Goal: Information Seeking & Learning: Learn about a topic

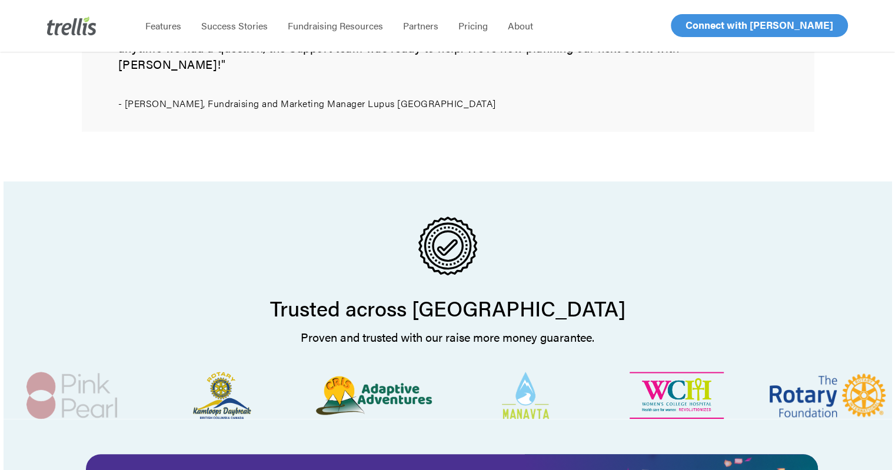
scroll to position [1119, 0]
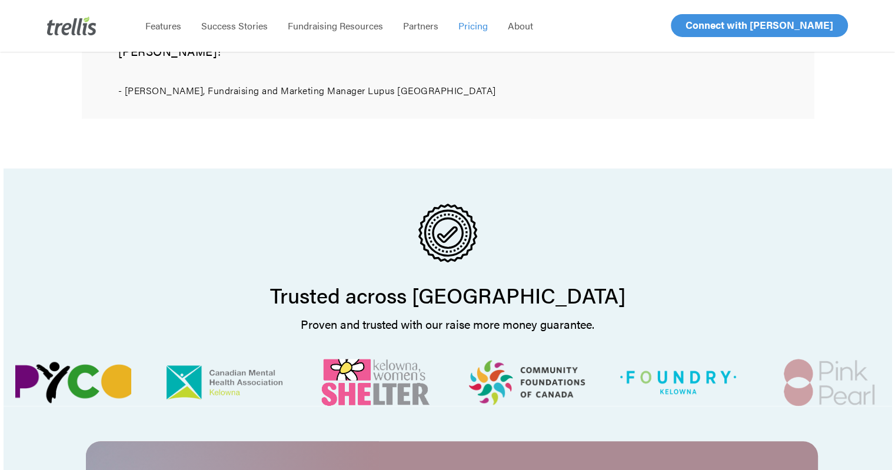
click at [469, 27] on span "Pricing" at bounding box center [473, 26] width 29 height 14
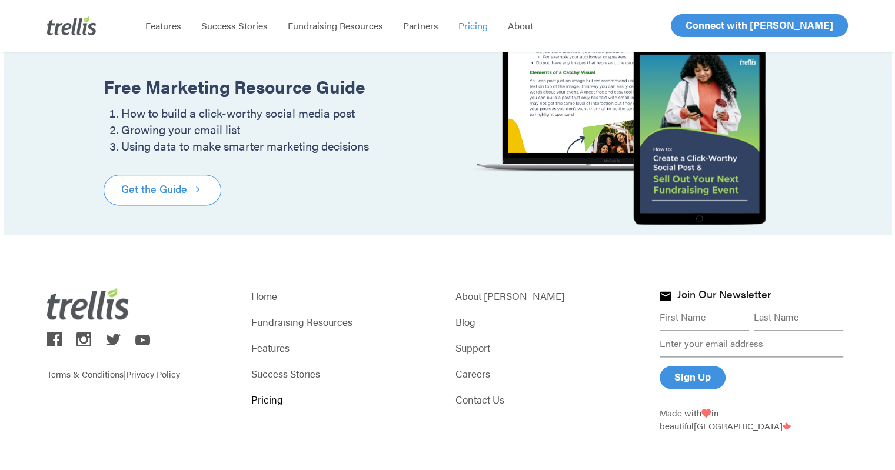
scroll to position [1503, 0]
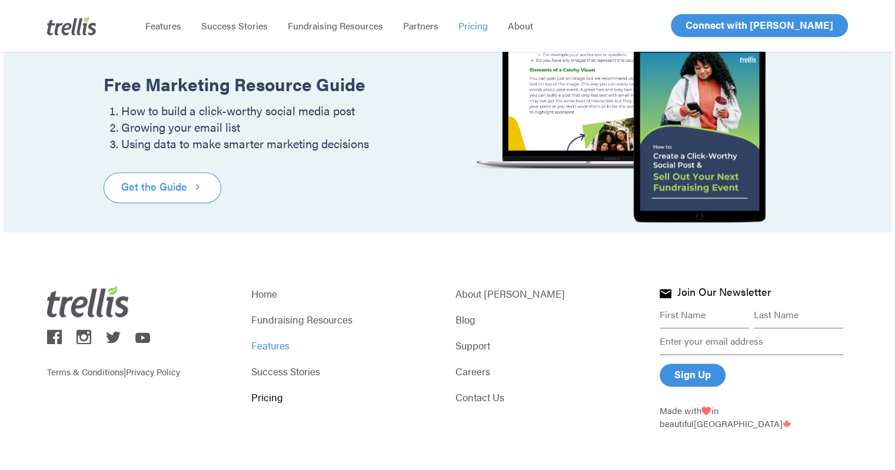
click at [280, 348] on link "Features" at bounding box center [345, 345] width 188 height 16
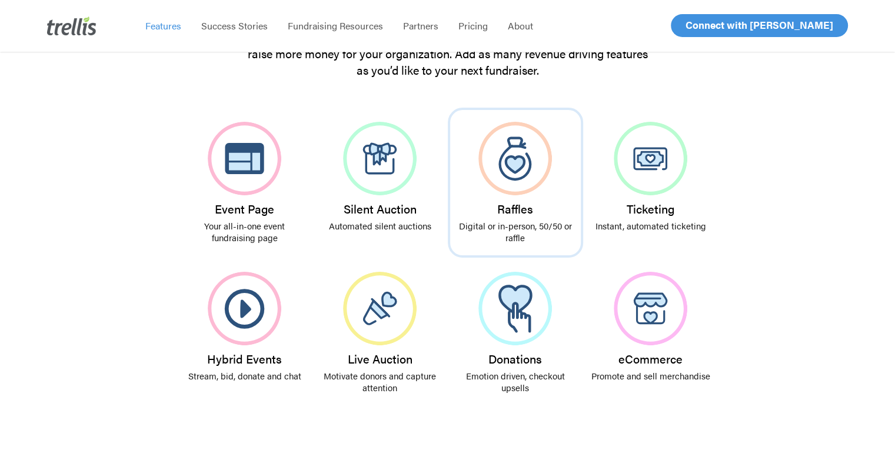
scroll to position [236, 0]
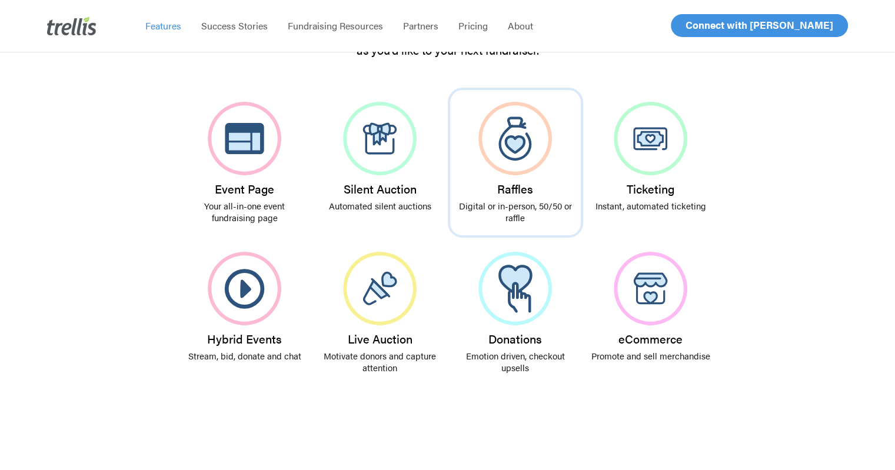
click at [523, 150] on img at bounding box center [516, 139] width 74 height 74
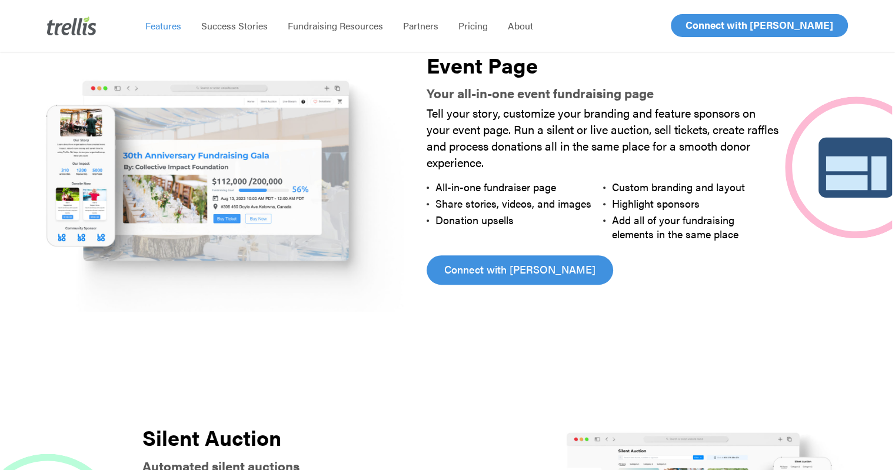
scroll to position [602, 0]
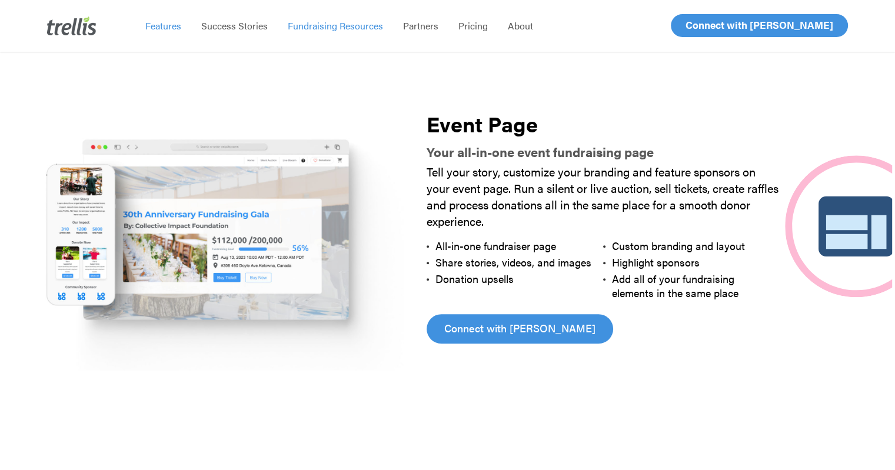
click at [296, 24] on span "Fundraising Resources" at bounding box center [335, 26] width 95 height 14
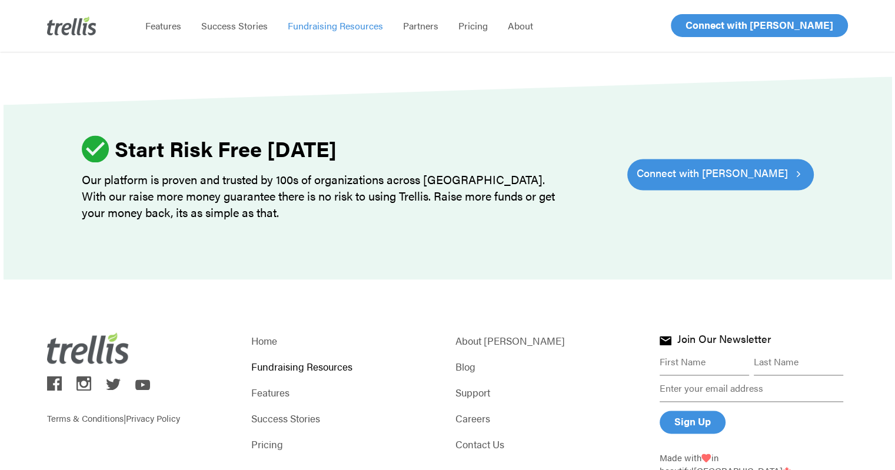
scroll to position [1636, 0]
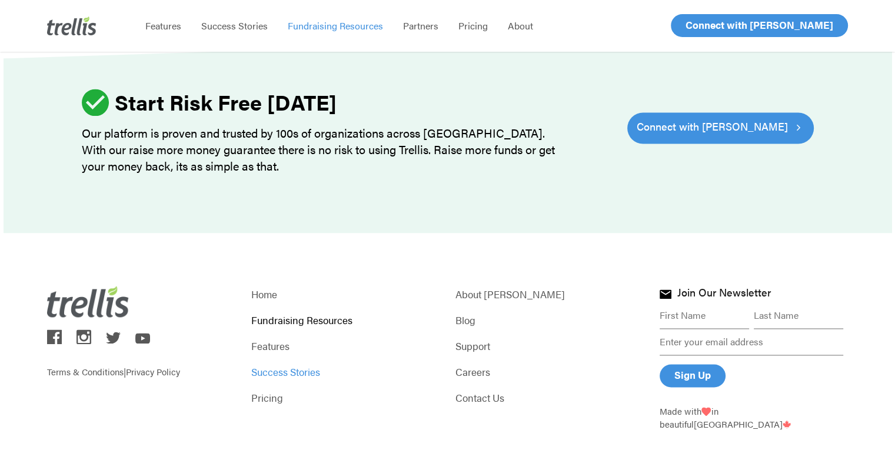
click at [285, 368] on link "Success Stories" at bounding box center [345, 372] width 188 height 16
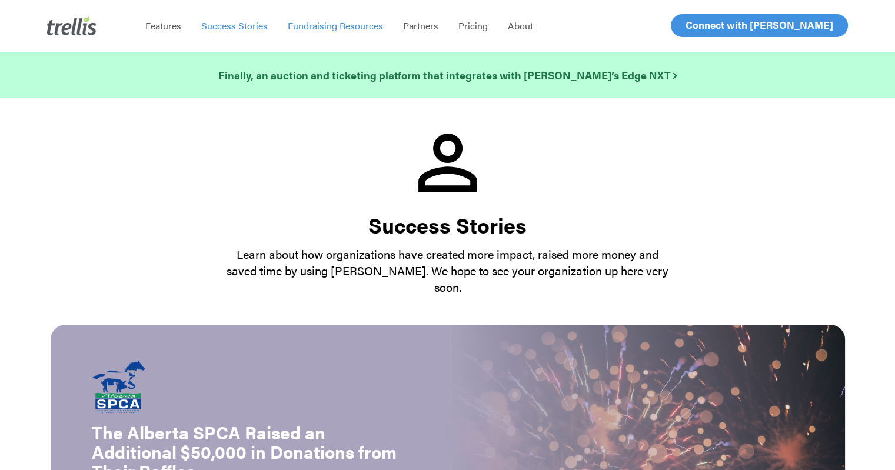
click at [333, 29] on span "Fundraising Resources" at bounding box center [335, 26] width 95 height 14
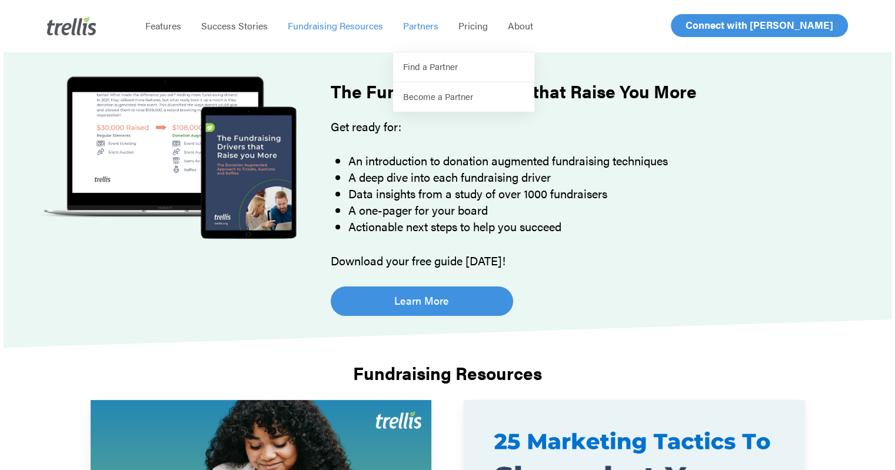
click at [408, 28] on span "Partners" at bounding box center [420, 26] width 35 height 14
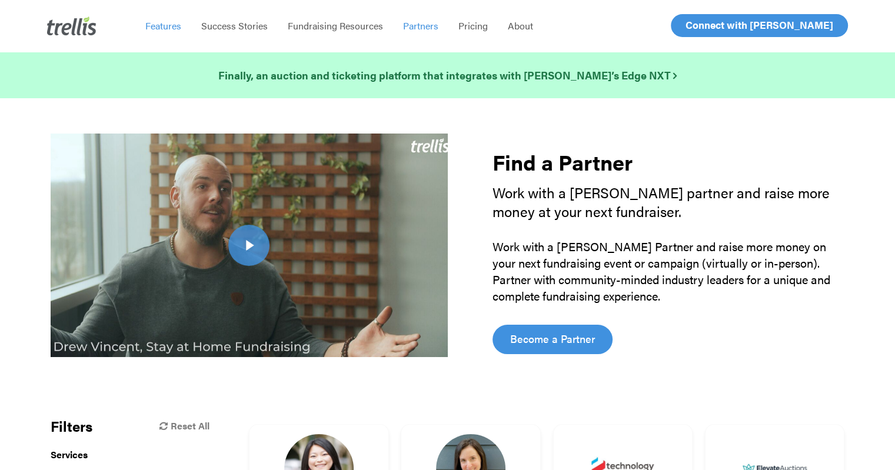
click at [172, 32] on span "Features" at bounding box center [163, 26] width 36 height 14
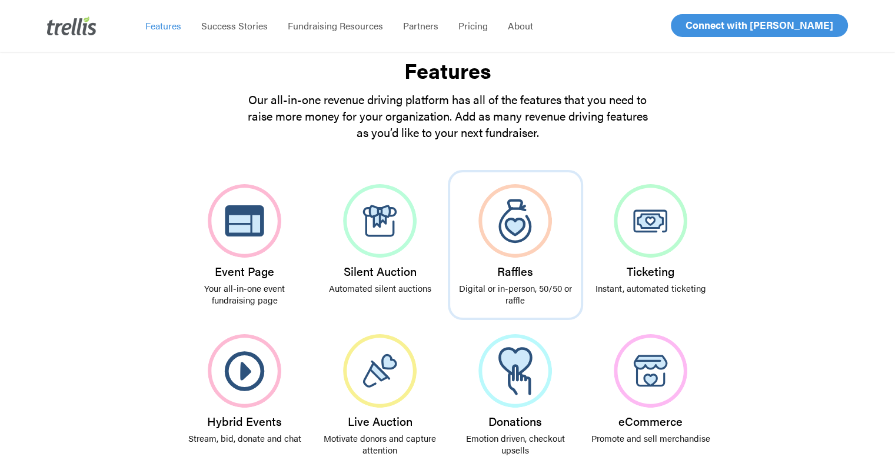
scroll to position [118, 0]
